Goal: Navigation & Orientation: Go to known website

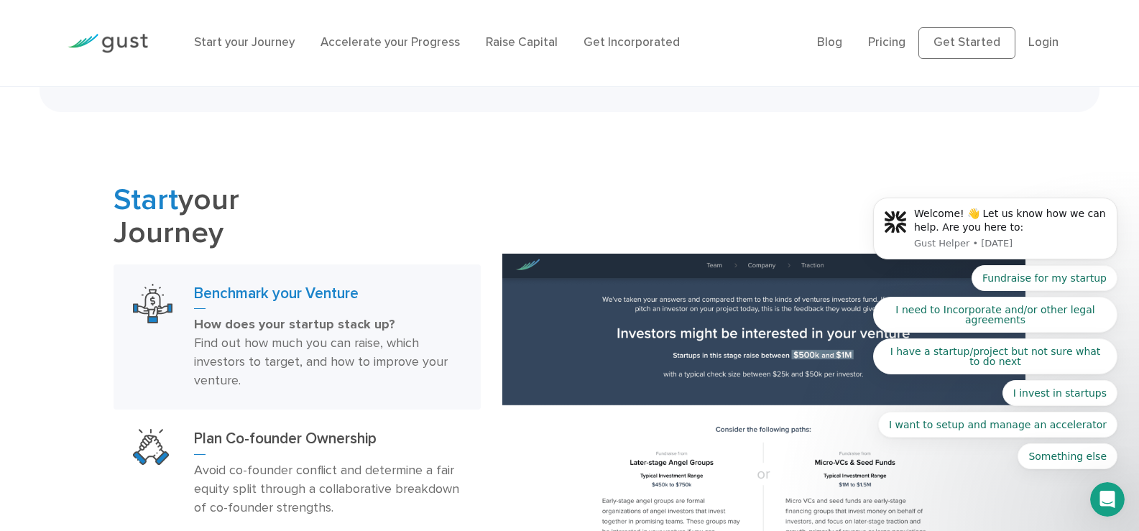
scroll to position [719, 0]
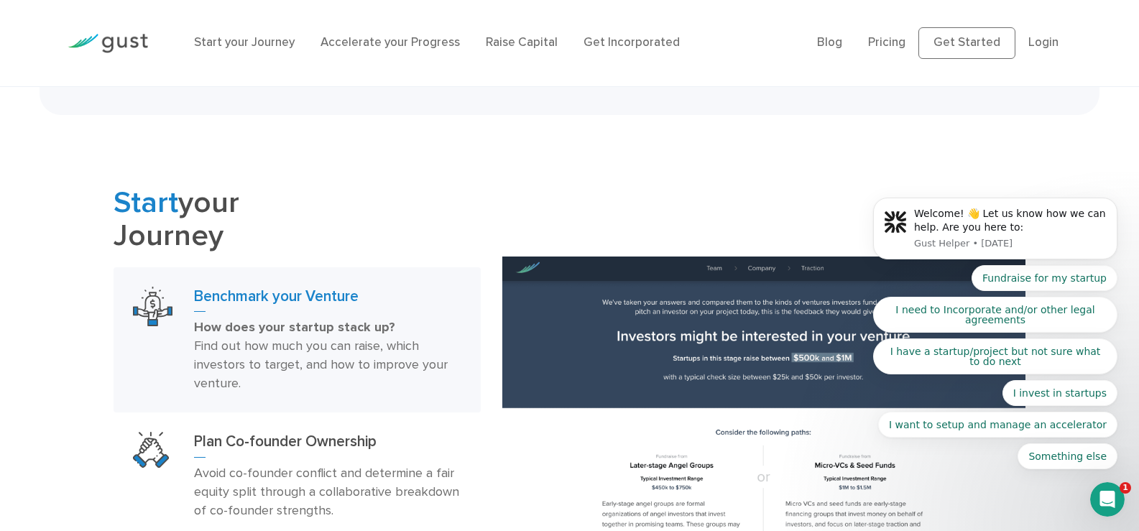
click at [960, 44] on body "Welcome! 👋 Let us know how we can help. Are you here to: Gust Helper • 5d ago F…" at bounding box center [995, 232] width 276 height 509
click at [955, 44] on body "Welcome! 👋 Let us know how we can help. Are you here to: Gust Helper • 5d ago F…" at bounding box center [995, 232] width 276 height 509
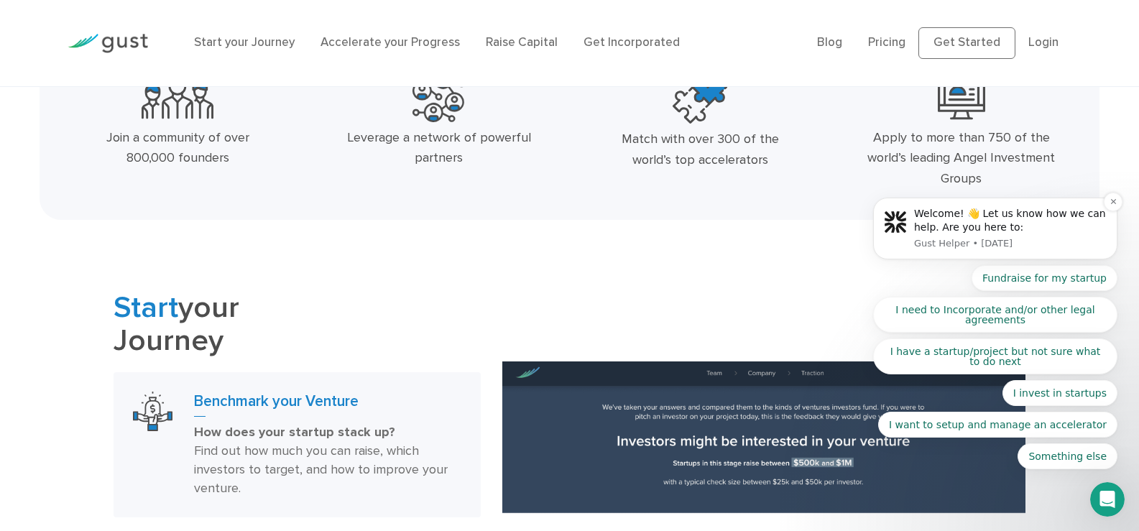
scroll to position [575, 0]
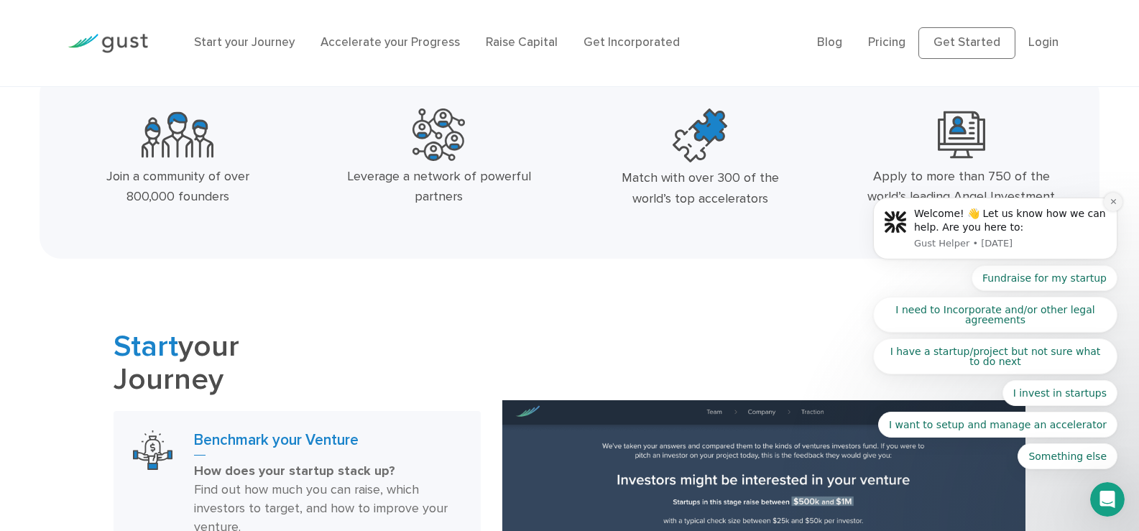
click at [1113, 202] on icon "Dismiss notification" at bounding box center [1112, 201] width 5 height 5
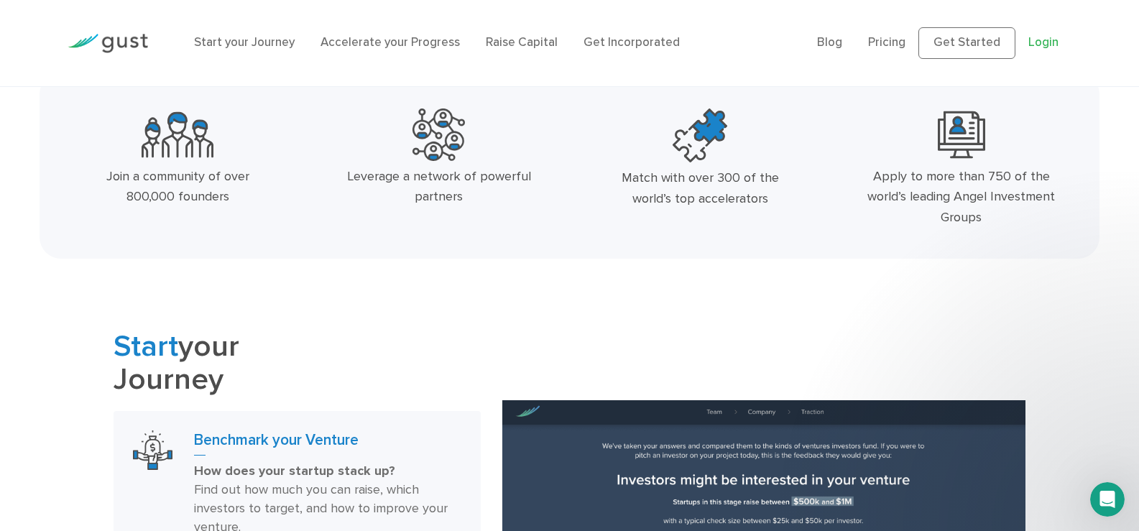
click at [1051, 44] on link "Login" at bounding box center [1044, 42] width 30 height 14
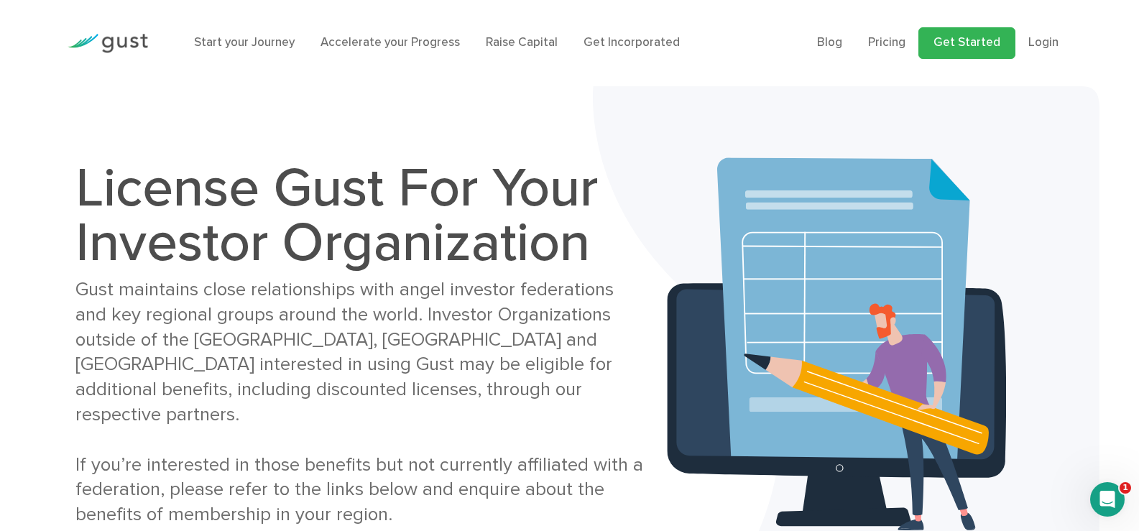
click at [976, 41] on link "Get Started" at bounding box center [967, 43] width 97 height 32
